Goal: Task Accomplishment & Management: Manage account settings

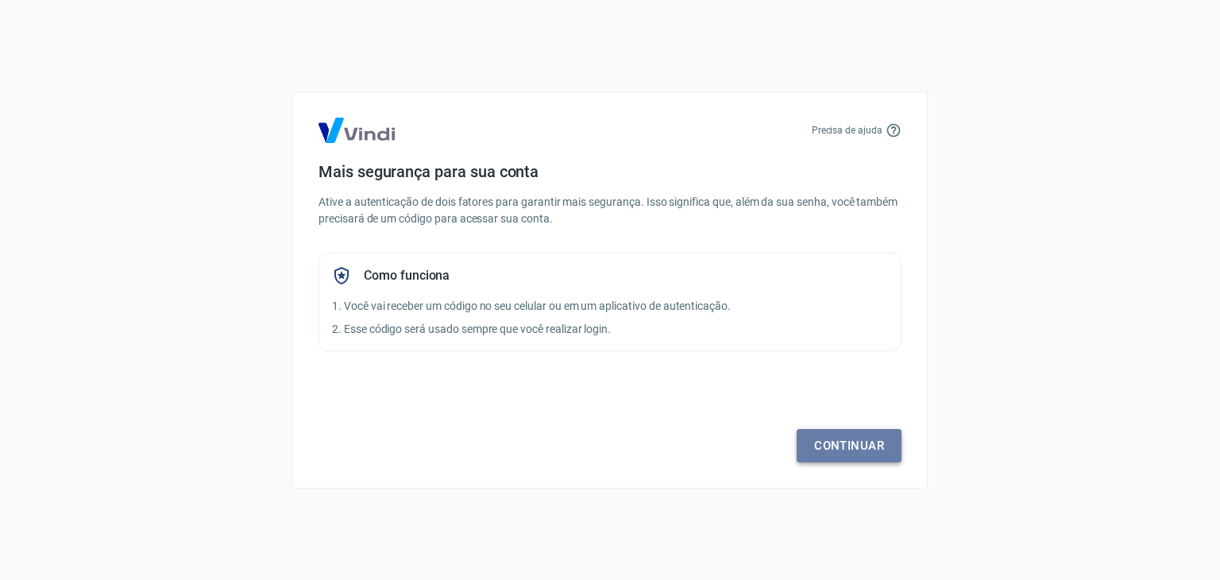
click at [845, 444] on link "Continuar" at bounding box center [848, 445] width 105 height 33
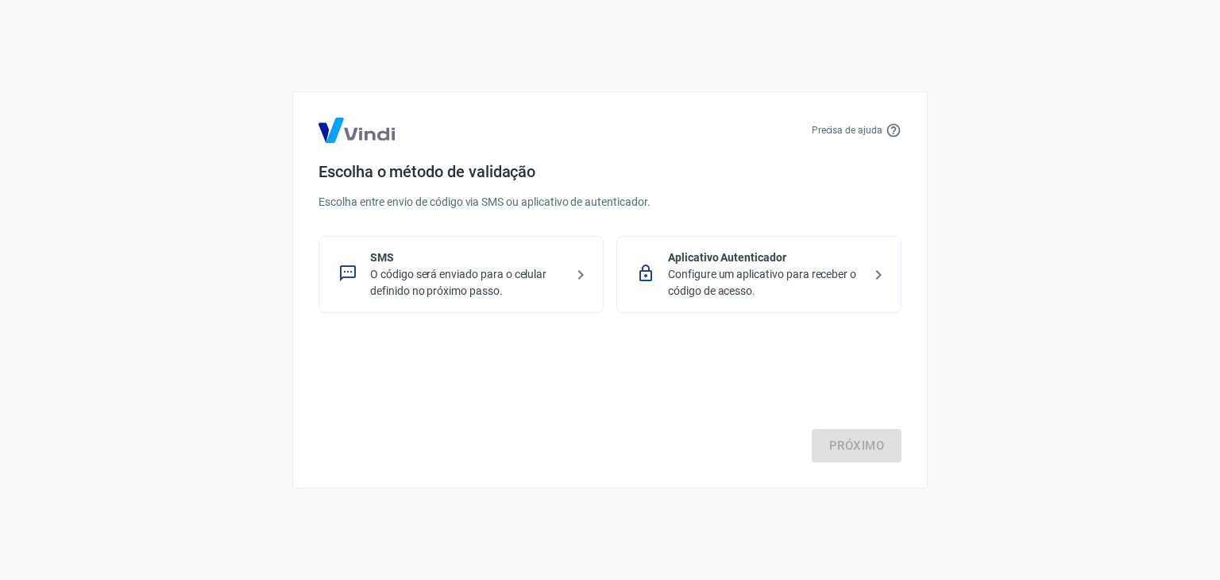
click at [451, 266] on p "O código será enviado para o celular definido no próximo passo." at bounding box center [467, 282] width 195 height 33
click at [839, 434] on link "Próximo" at bounding box center [857, 445] width 90 height 33
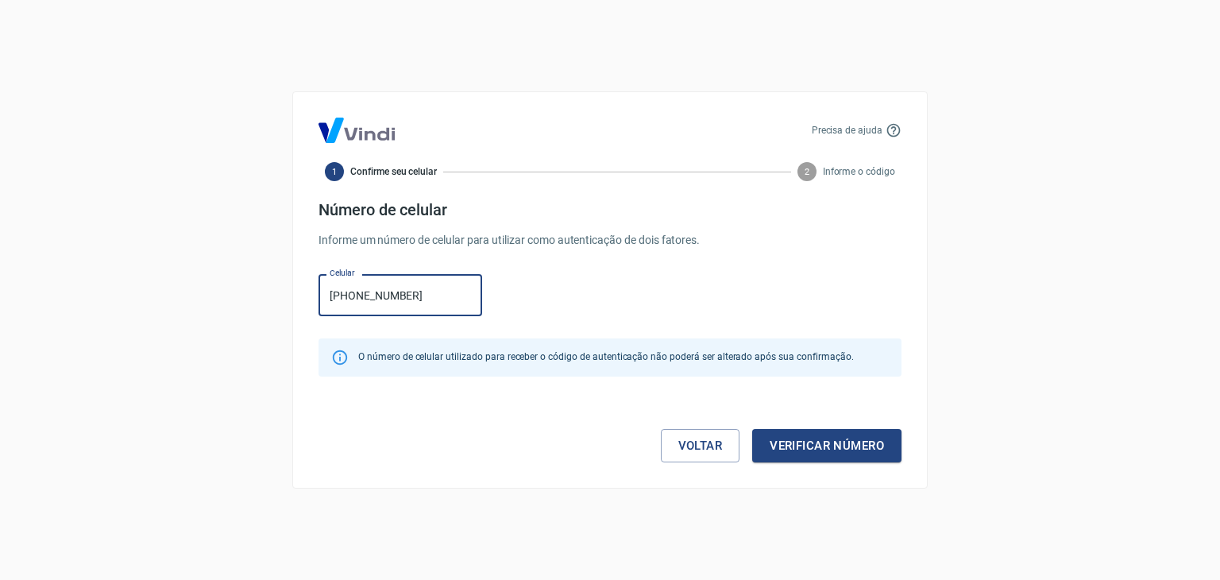
click at [752, 429] on button "Verificar número" at bounding box center [826, 445] width 149 height 33
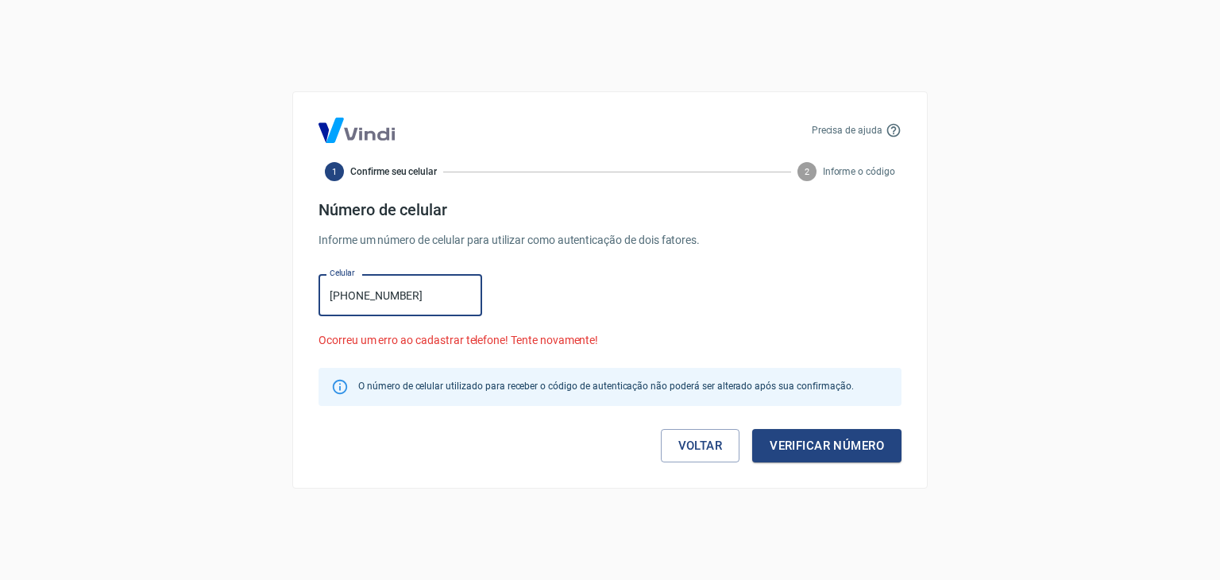
click at [359, 295] on input "[PHONE_NUMBER]" at bounding box center [400, 295] width 164 height 42
type input "[PHONE_NUMBER]"
click at [752, 429] on button "Verificar número" at bounding box center [826, 445] width 149 height 33
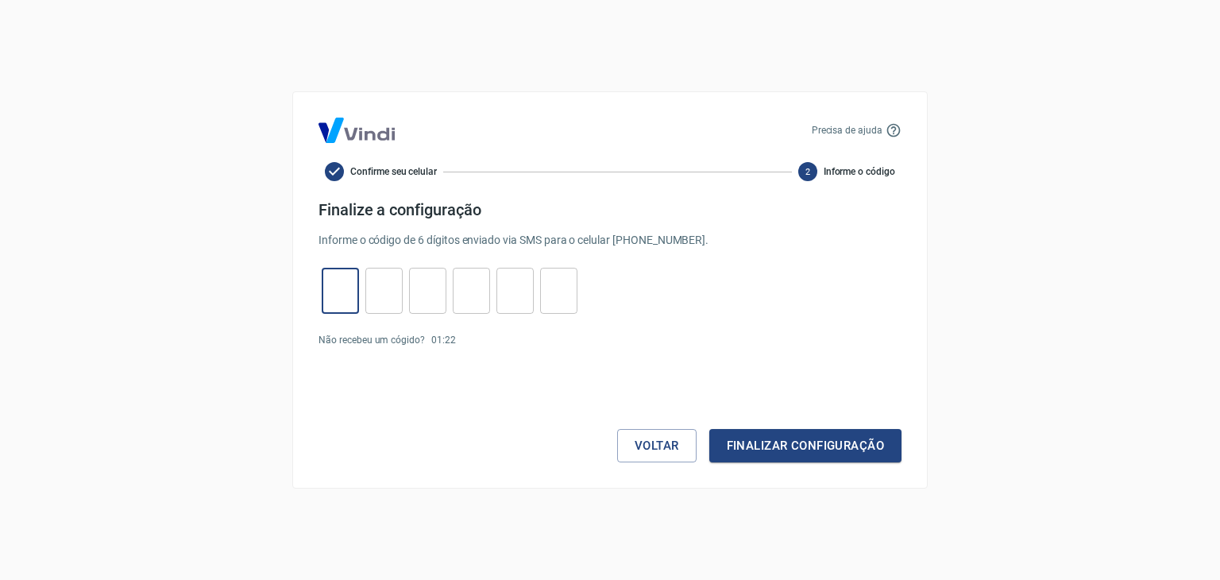
click at [332, 287] on input "tel" at bounding box center [340, 291] width 37 height 34
type input "1"
type input "5"
type input "7"
type input "0"
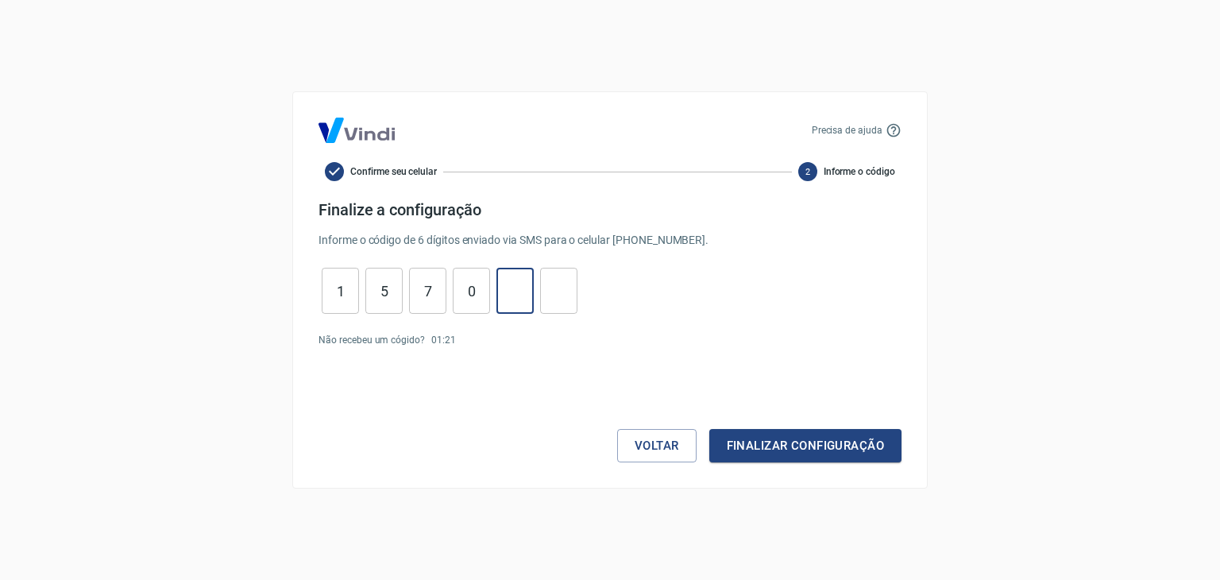
type input "3"
type input "4"
click at [809, 443] on button "Finalizar configuração" at bounding box center [805, 445] width 192 height 33
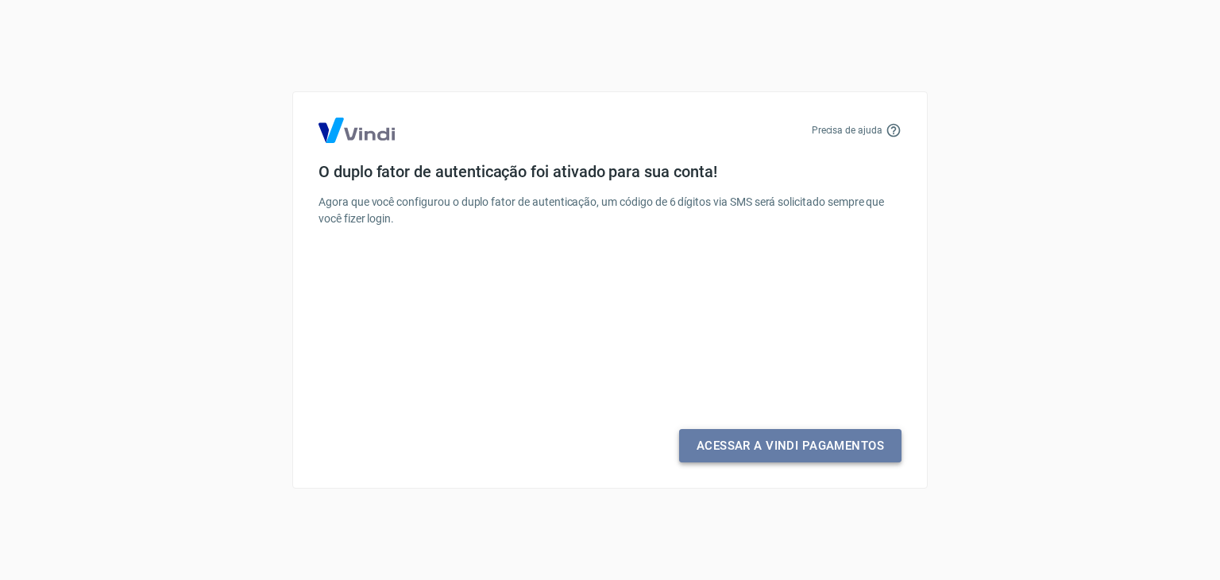
click at [809, 443] on link "Acessar a Vindi Pagamentos" at bounding box center [790, 445] width 222 height 33
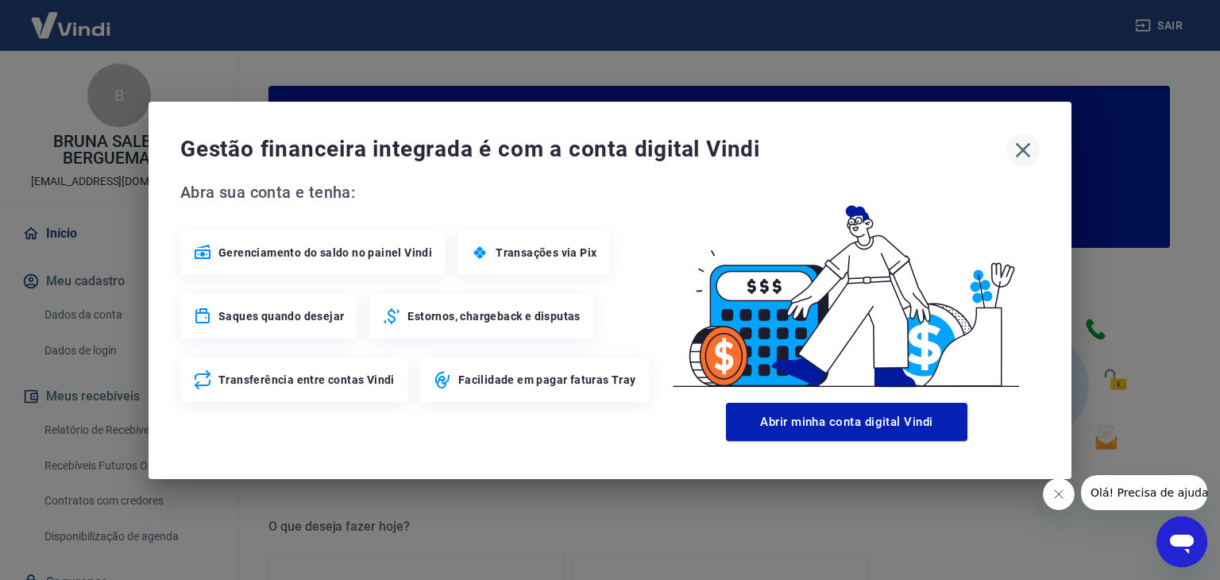
click at [1025, 147] on icon "button" at bounding box center [1023, 149] width 15 height 15
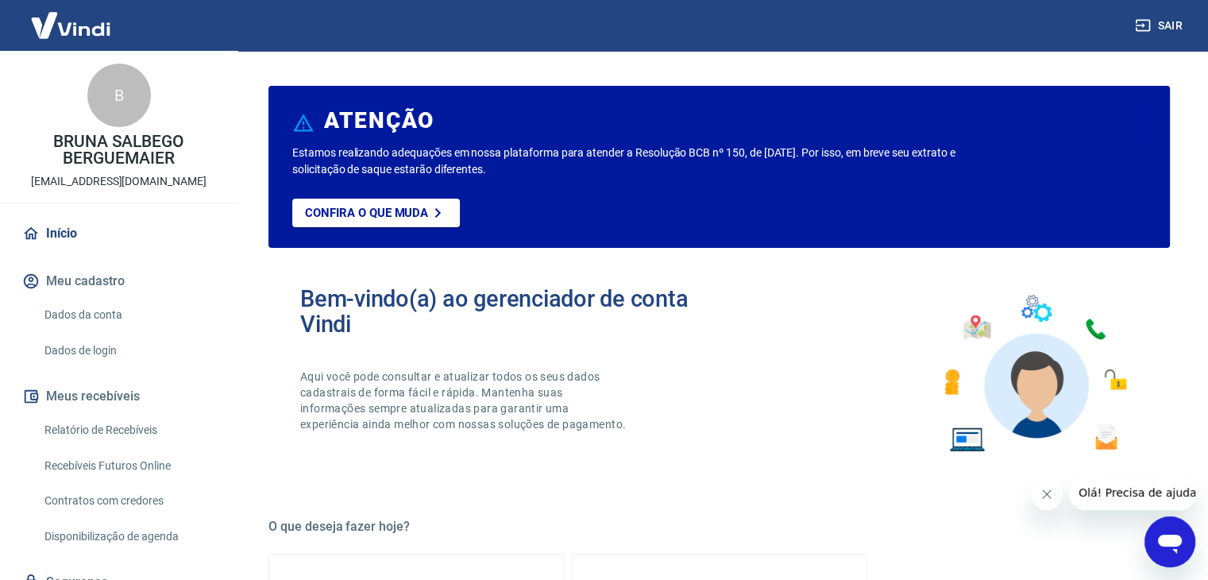
click at [1035, 495] on button "Fechar mensagem da empresa" at bounding box center [1047, 494] width 32 height 32
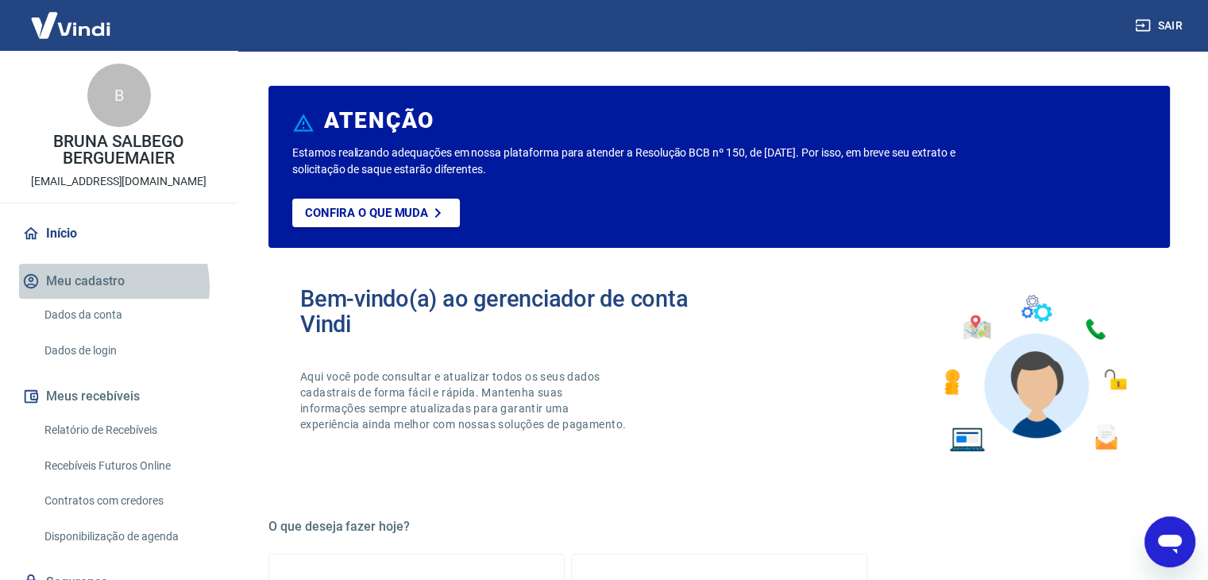
click at [96, 287] on button "Meu cadastro" at bounding box center [118, 281] width 199 height 35
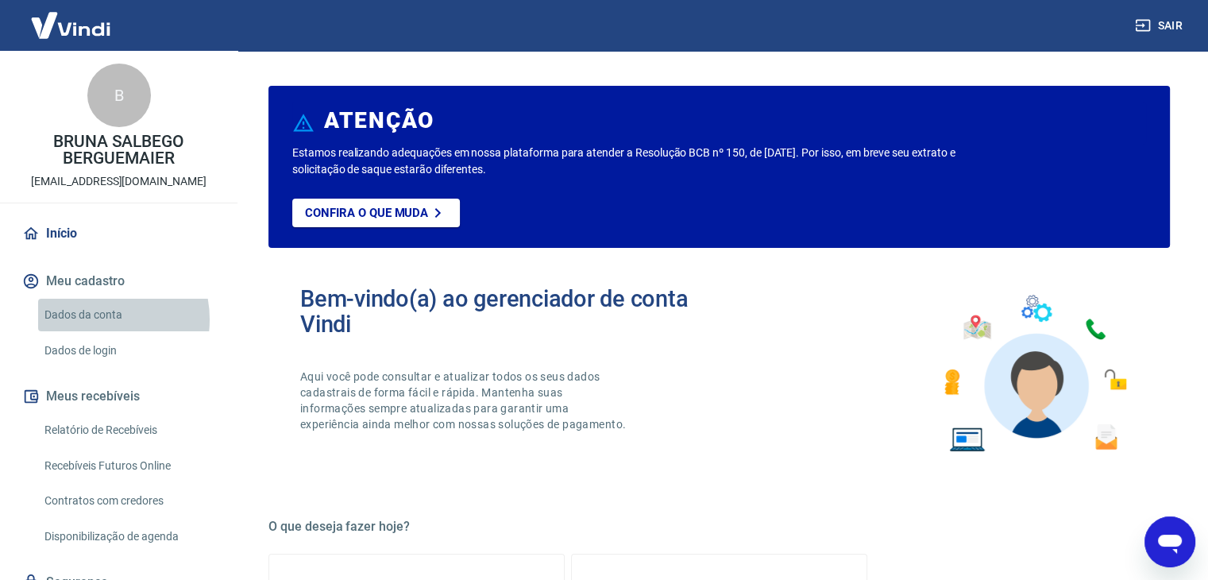
click at [98, 319] on link "Dados da conta" at bounding box center [128, 315] width 180 height 33
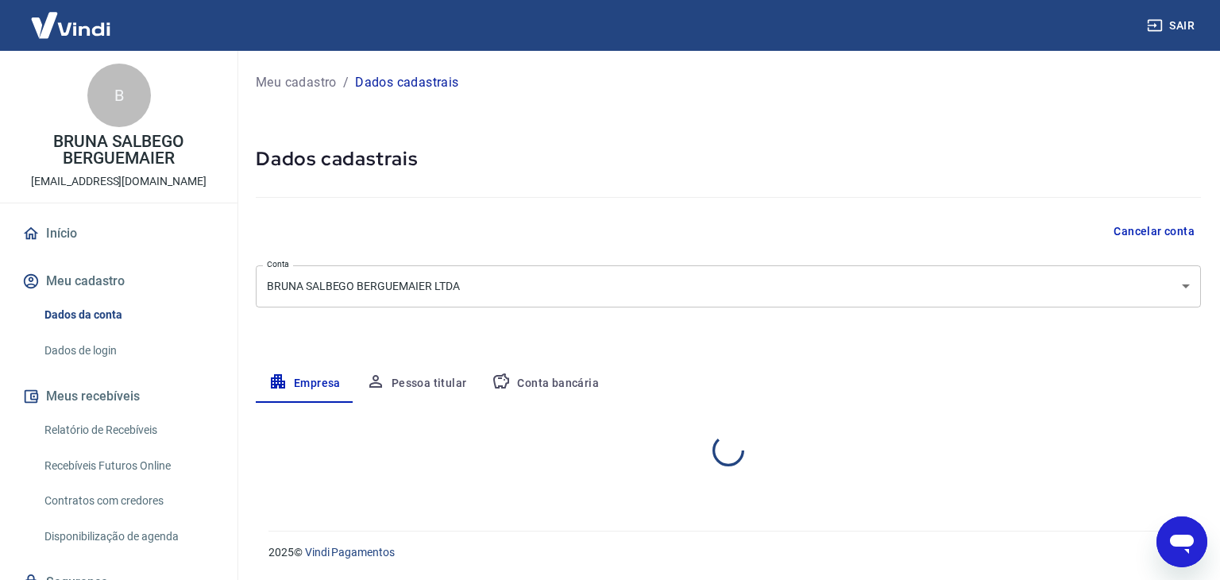
select select "RS"
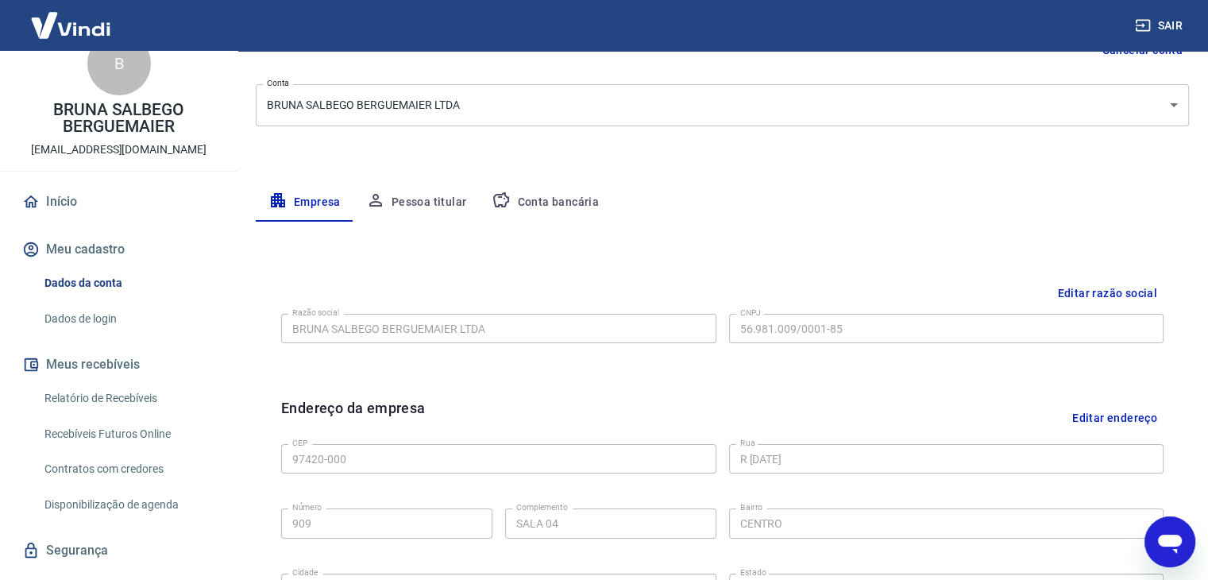
scroll to position [178, 0]
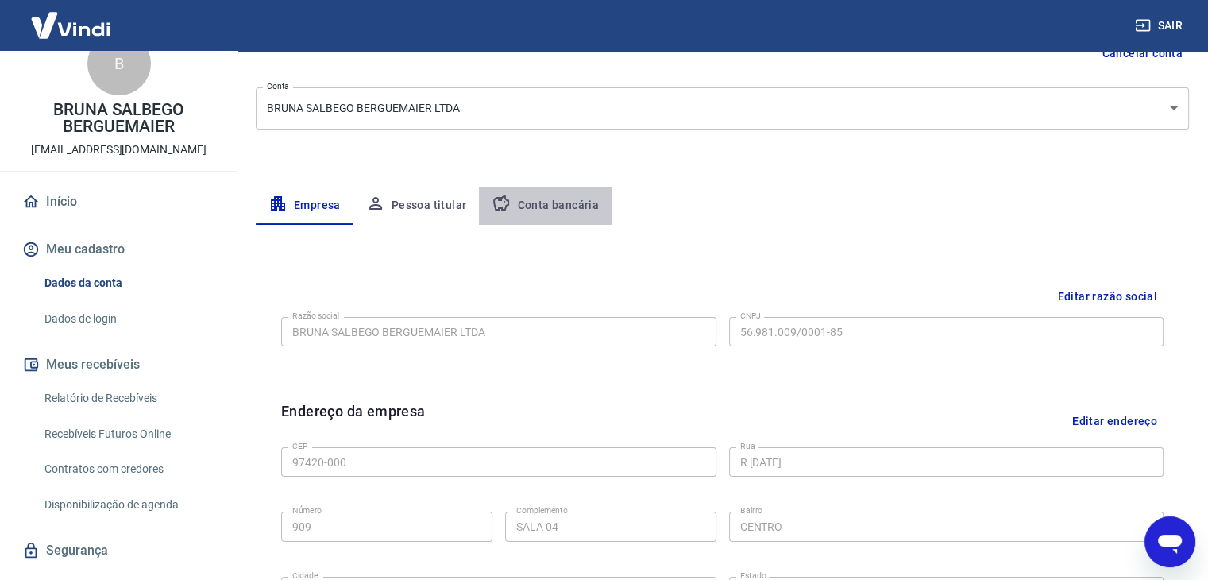
click at [563, 200] on button "Conta bancária" at bounding box center [545, 206] width 133 height 38
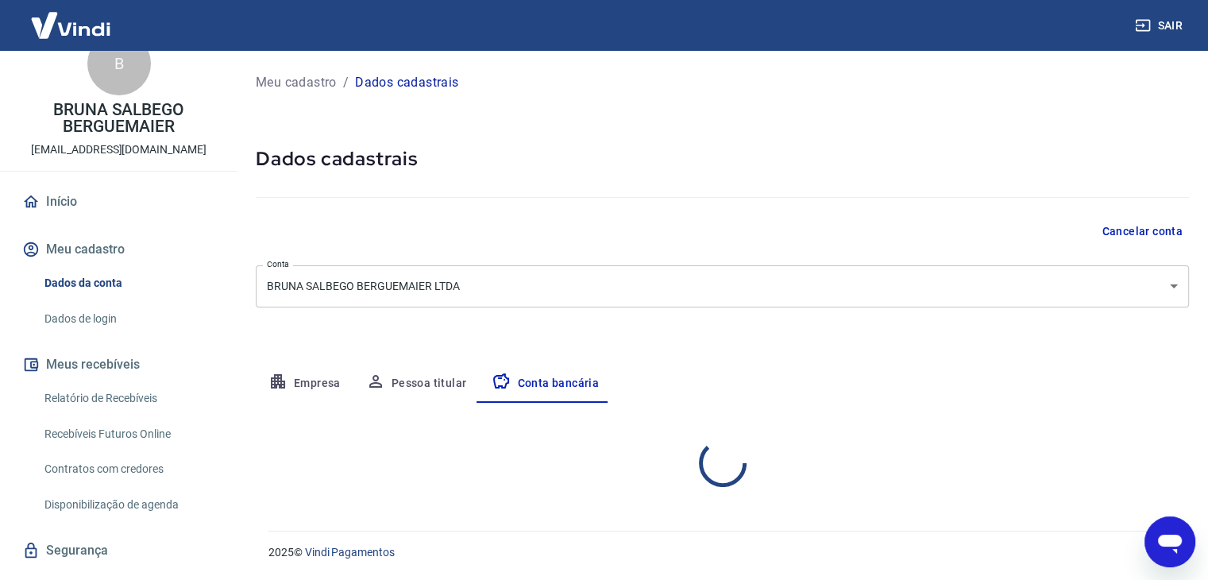
scroll to position [0, 0]
select select "1"
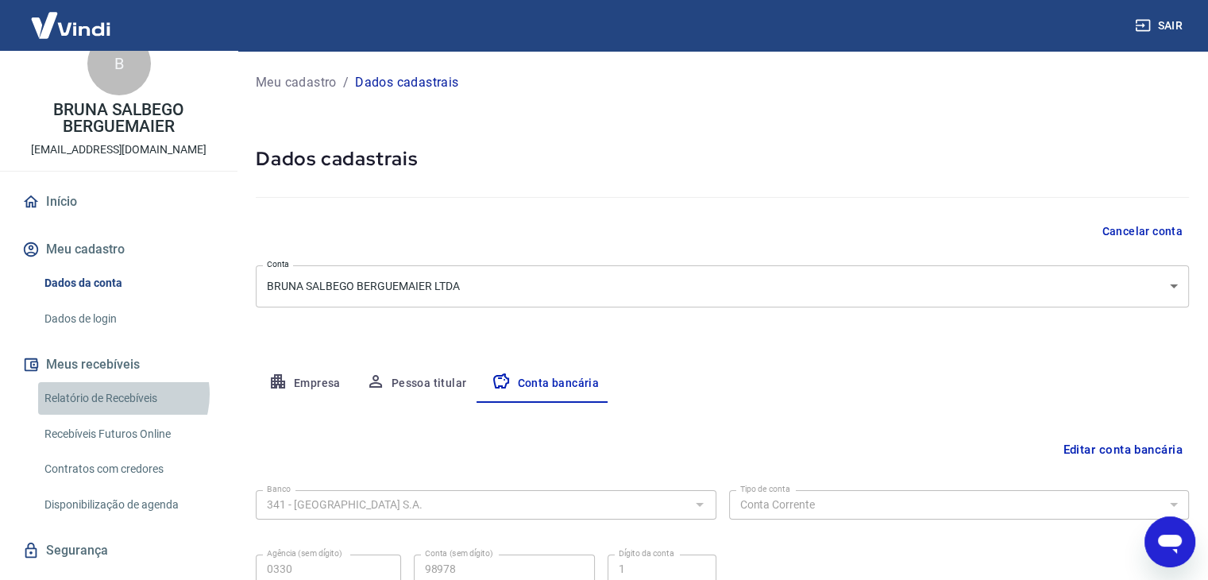
click at [121, 394] on link "Relatório de Recebíveis" at bounding box center [128, 398] width 180 height 33
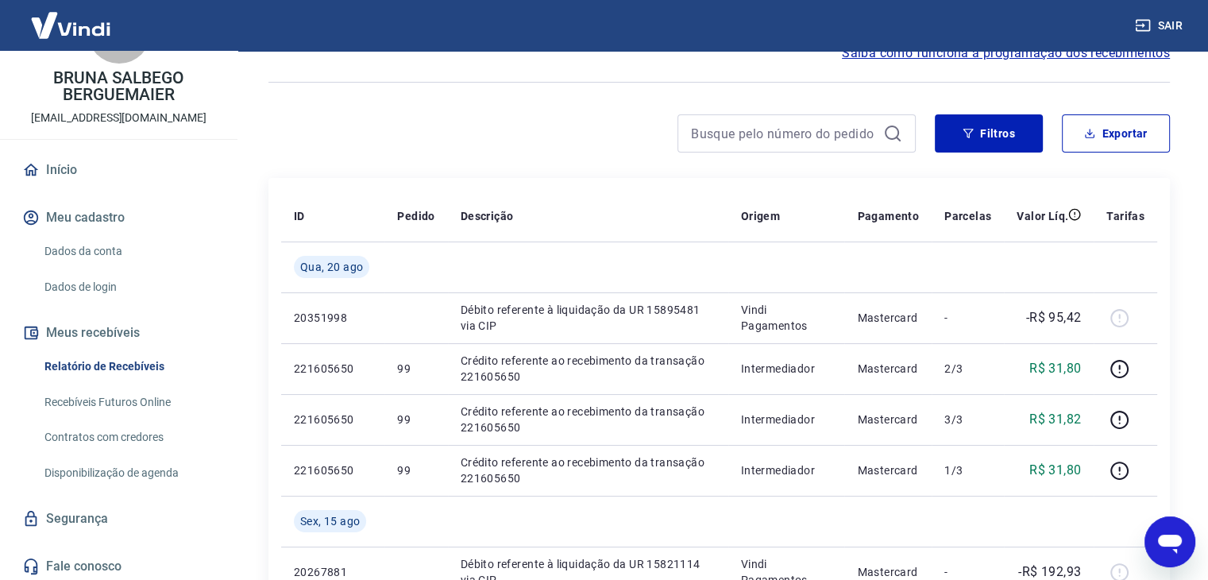
scroll to position [82, 0]
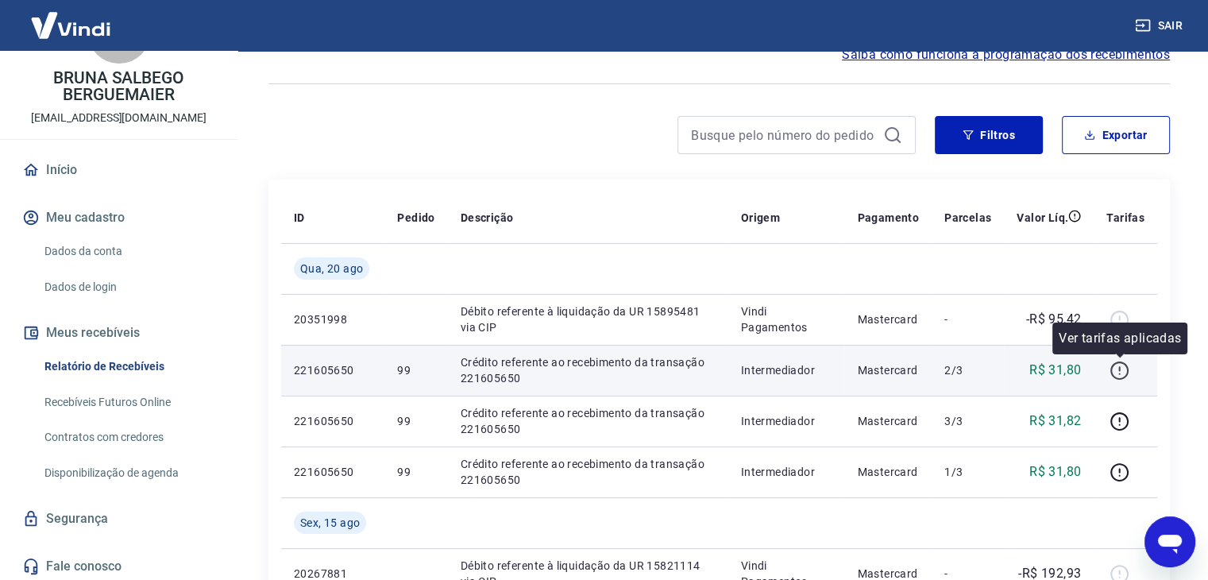
click at [1114, 379] on icon "button" at bounding box center [1119, 371] width 20 height 20
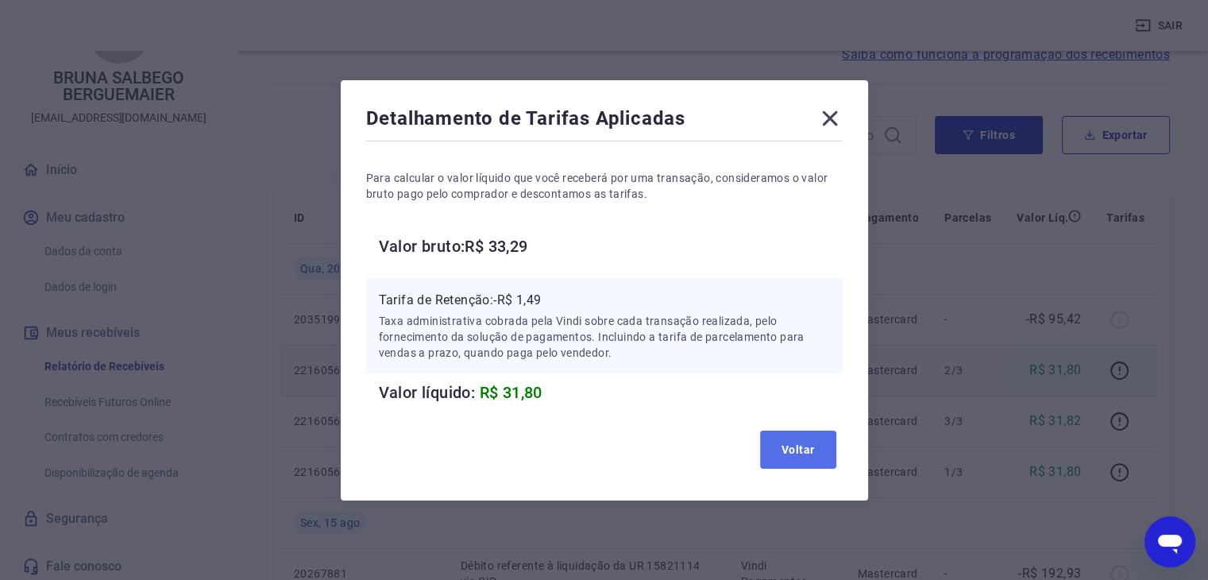
click at [824, 462] on button "Voltar" at bounding box center [798, 449] width 76 height 38
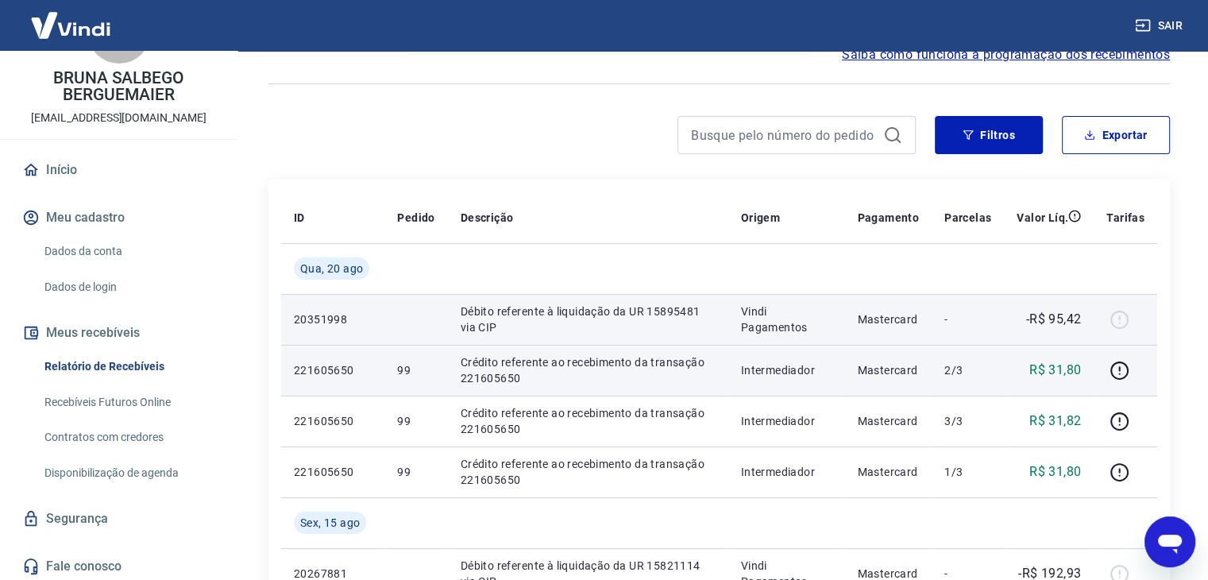
click at [1123, 318] on div at bounding box center [1125, 319] width 38 height 25
click at [345, 314] on p "20351998" at bounding box center [333, 319] width 78 height 16
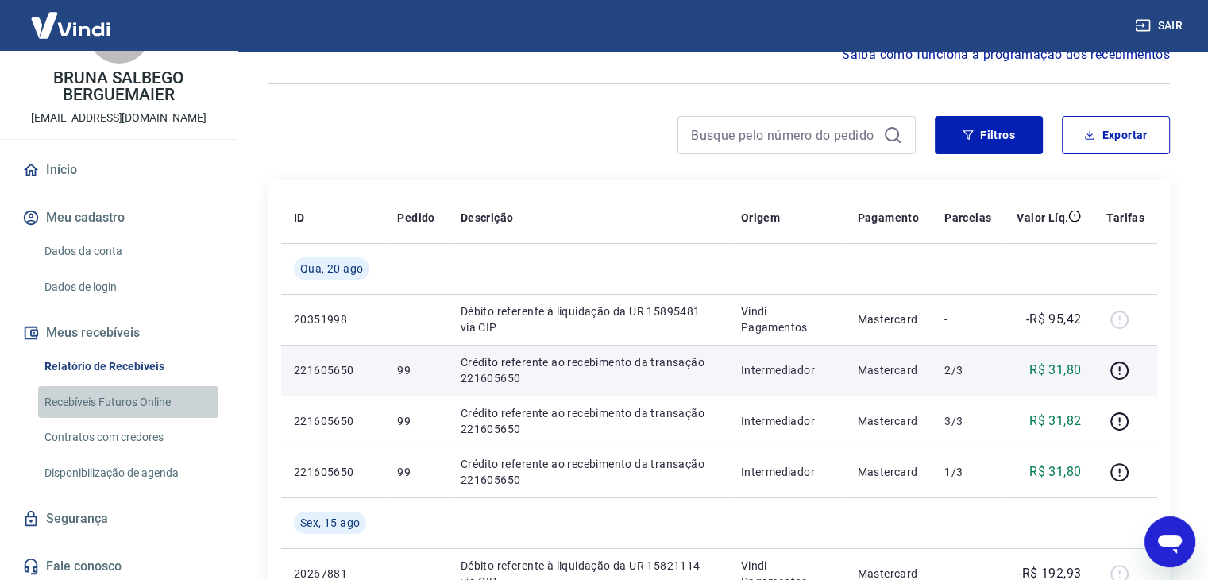
click at [140, 404] on link "Recebíveis Futuros Online" at bounding box center [128, 402] width 180 height 33
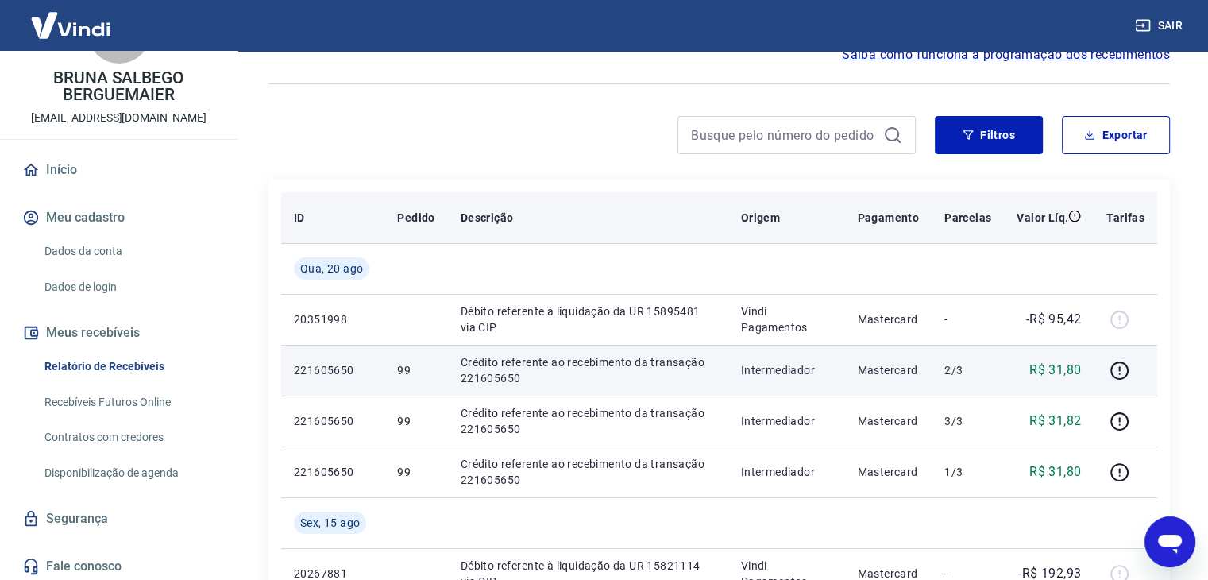
click at [1121, 218] on p "Tarifas" at bounding box center [1125, 218] width 38 height 16
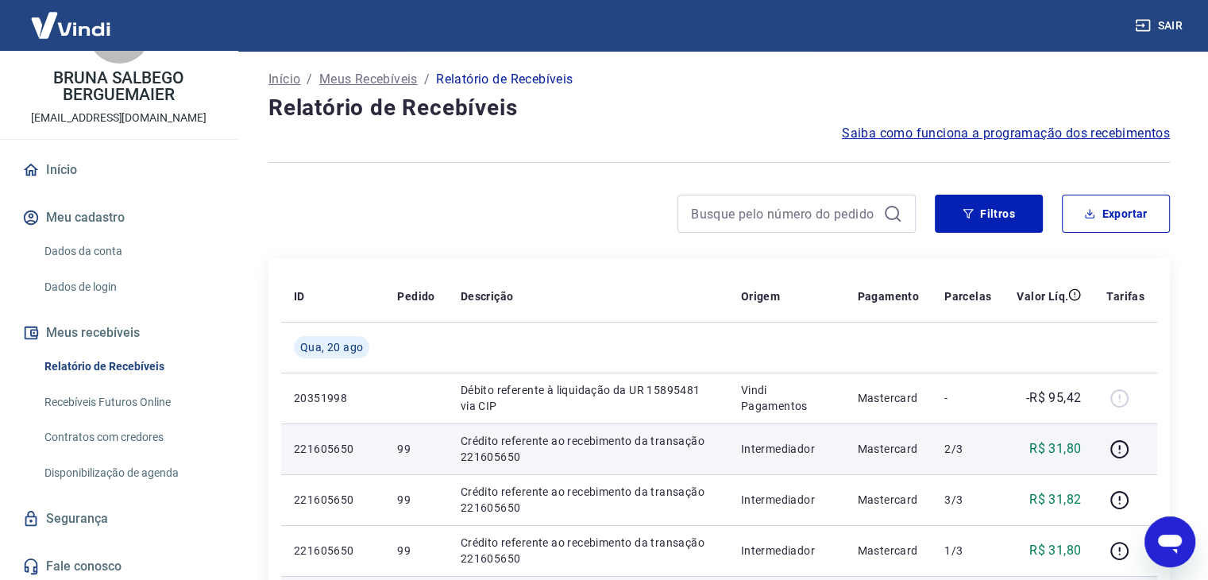
scroll to position [0, 0]
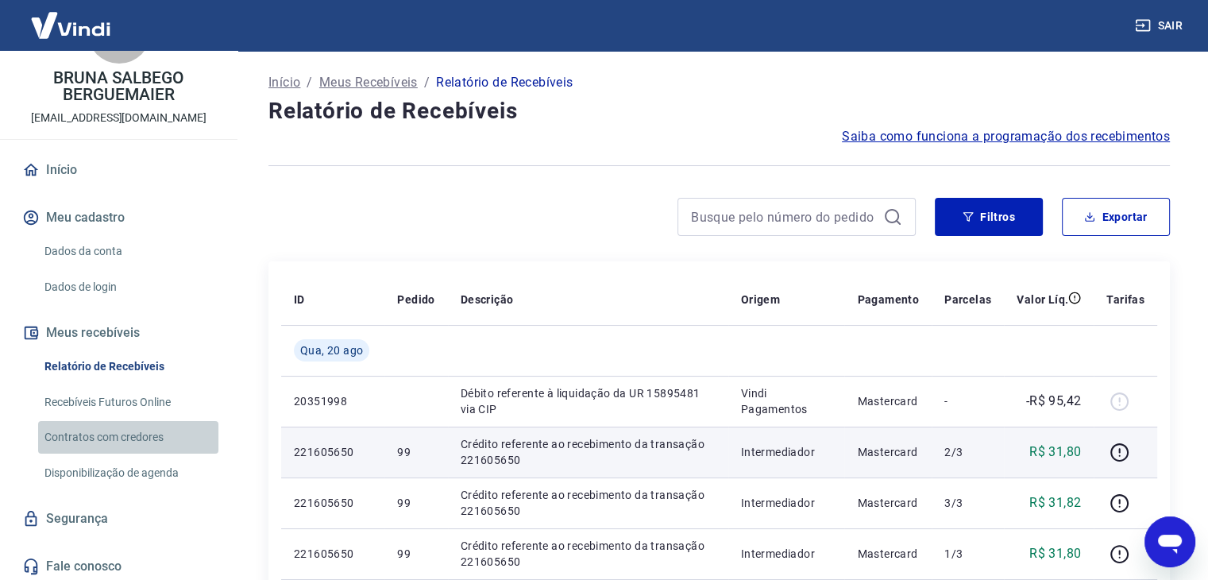
click at [159, 446] on link "Contratos com credores" at bounding box center [128, 437] width 180 height 33
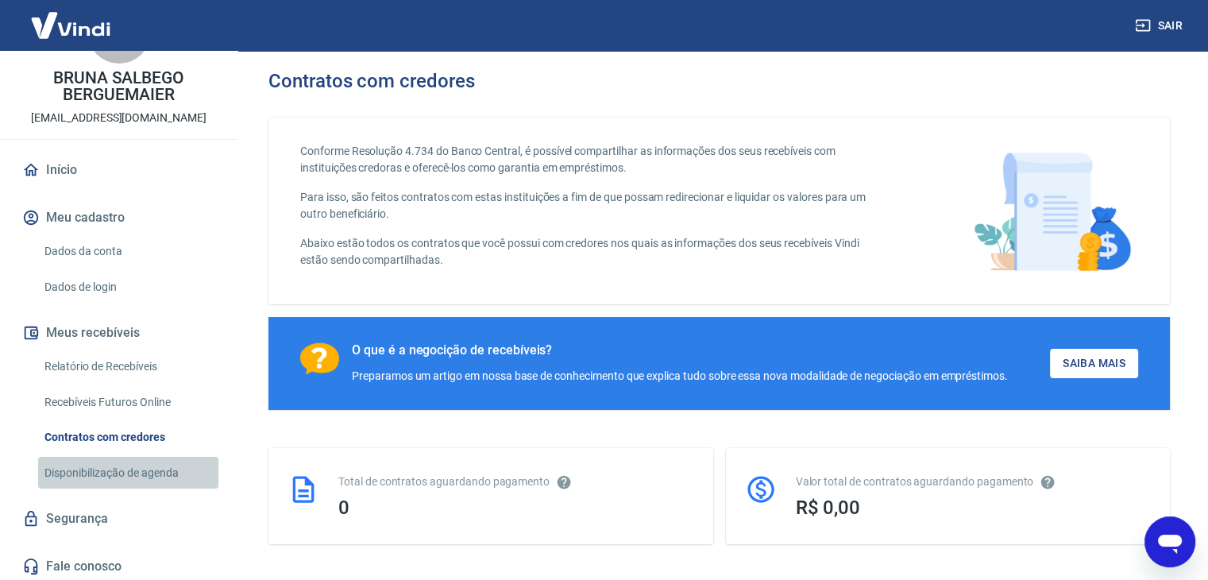
click at [158, 470] on link "Disponibilização de agenda" at bounding box center [128, 473] width 180 height 33
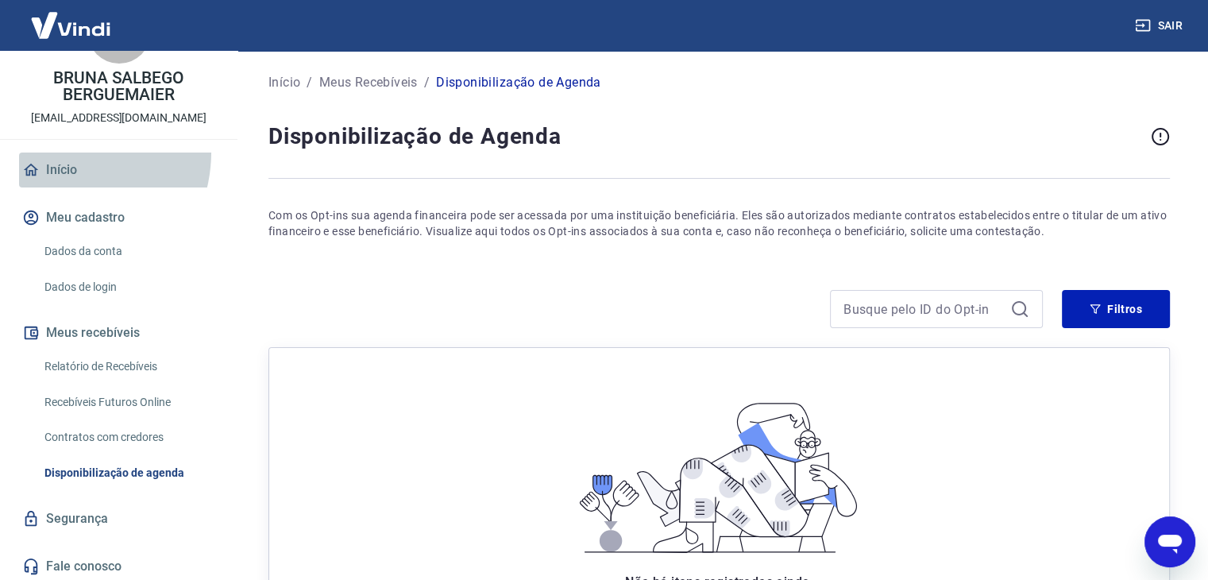
click at [56, 152] on link "Início" at bounding box center [118, 169] width 199 height 35
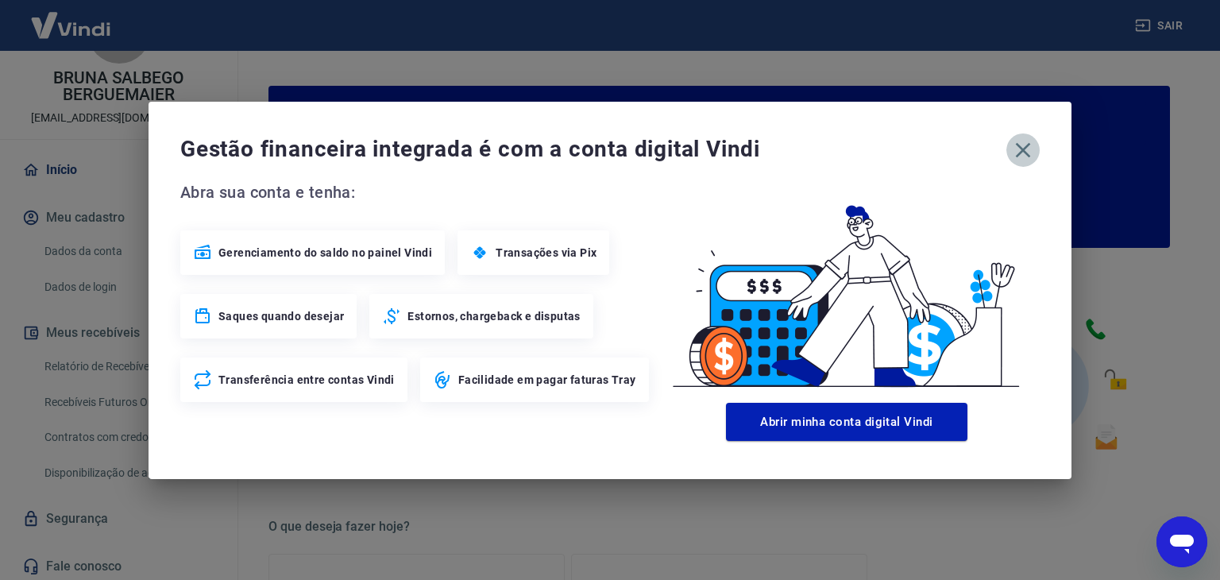
click at [1024, 147] on icon "button" at bounding box center [1023, 149] width 15 height 15
